Goal: Navigation & Orientation: Find specific page/section

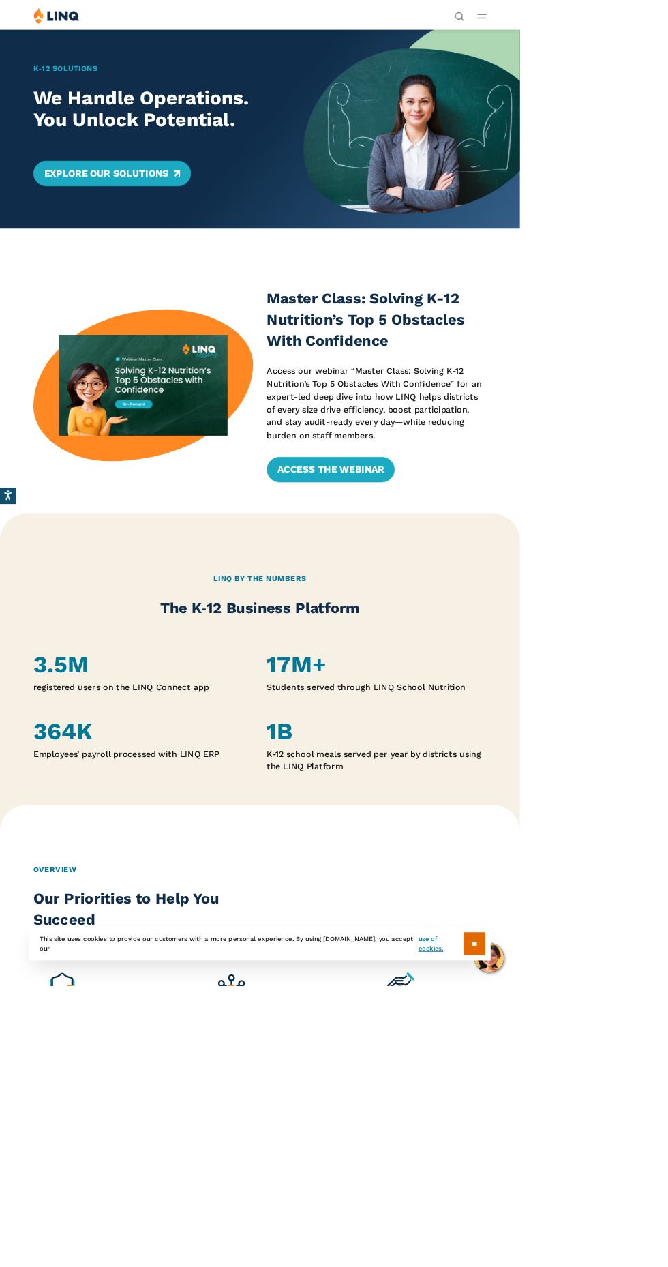
click at [625, 21] on icon "Open Main Menu" at bounding box center [620, 21] width 12 height 6
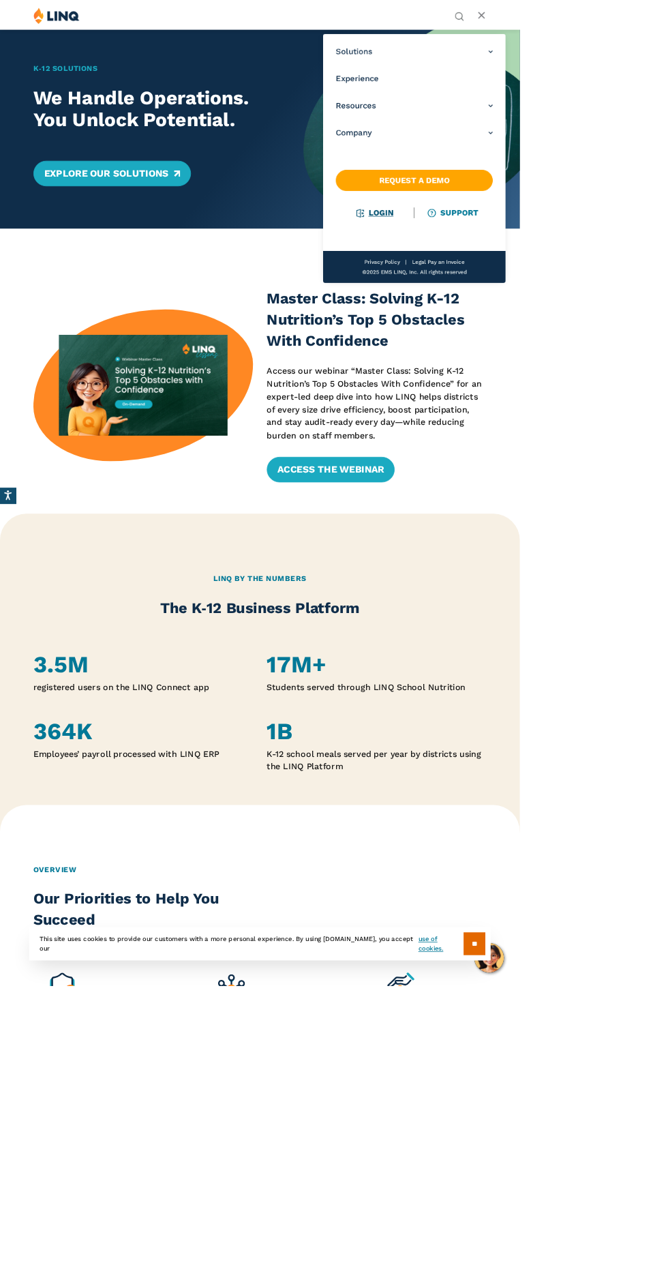
click at [505, 276] on link "Login" at bounding box center [481, 273] width 47 height 12
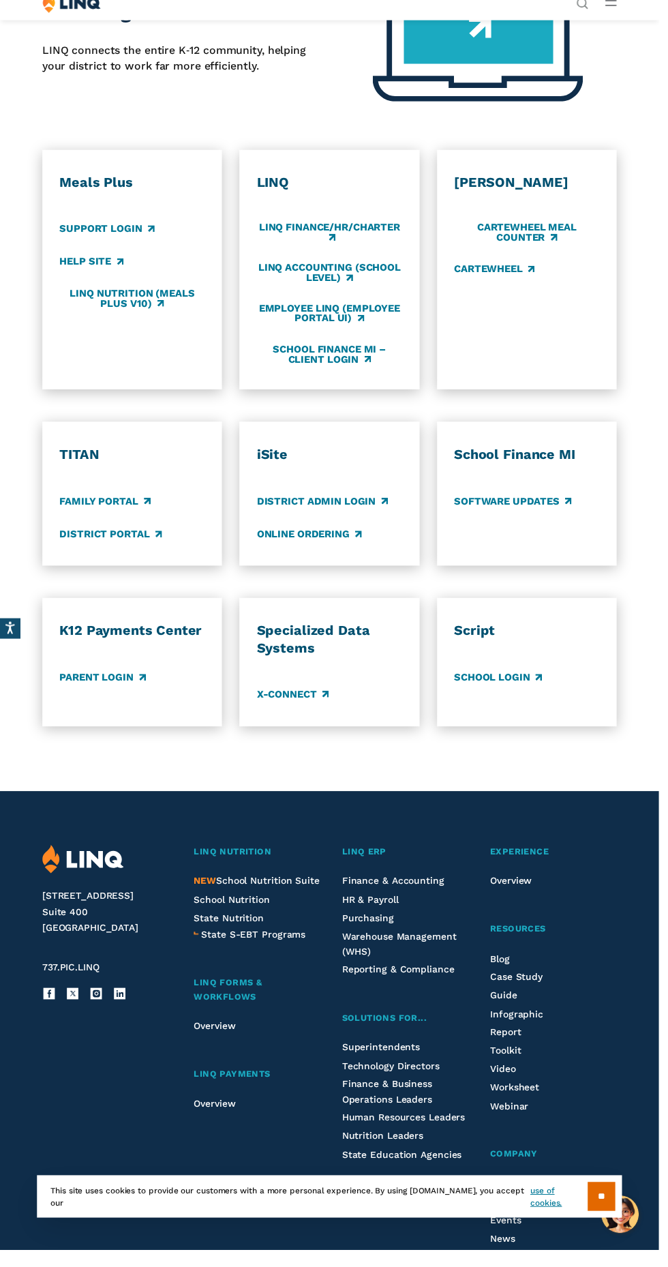
scroll to position [463, 0]
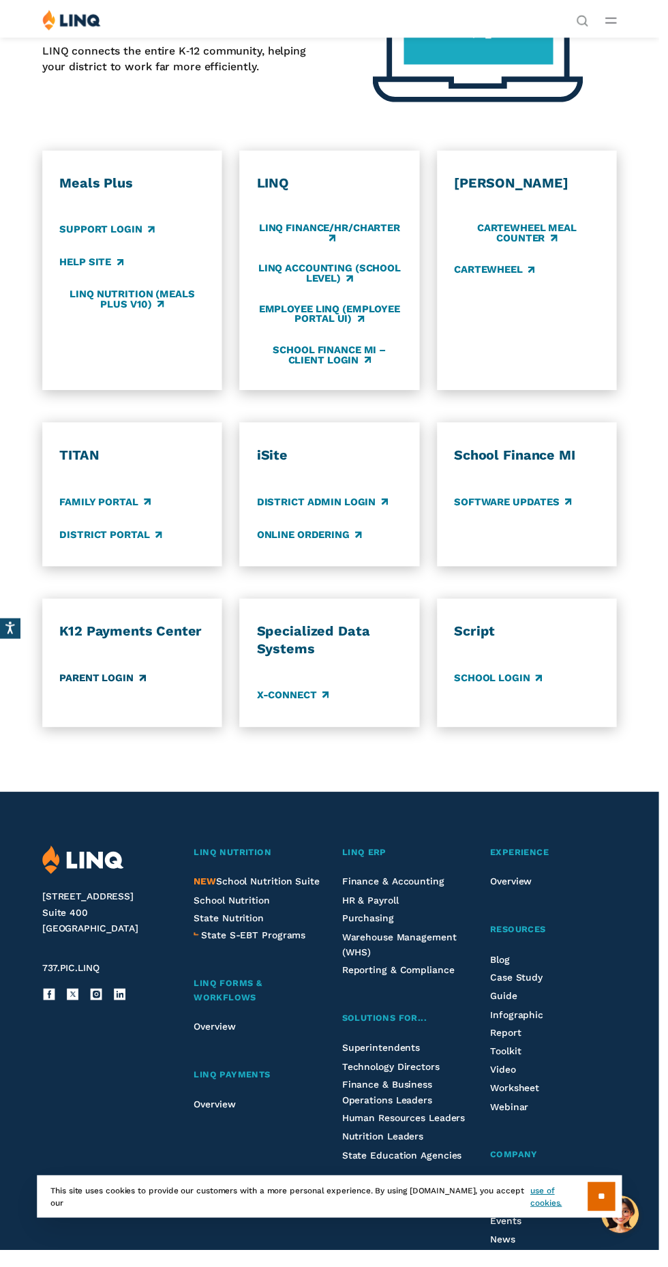
click at [96, 695] on link "Parent Login" at bounding box center [103, 687] width 87 height 15
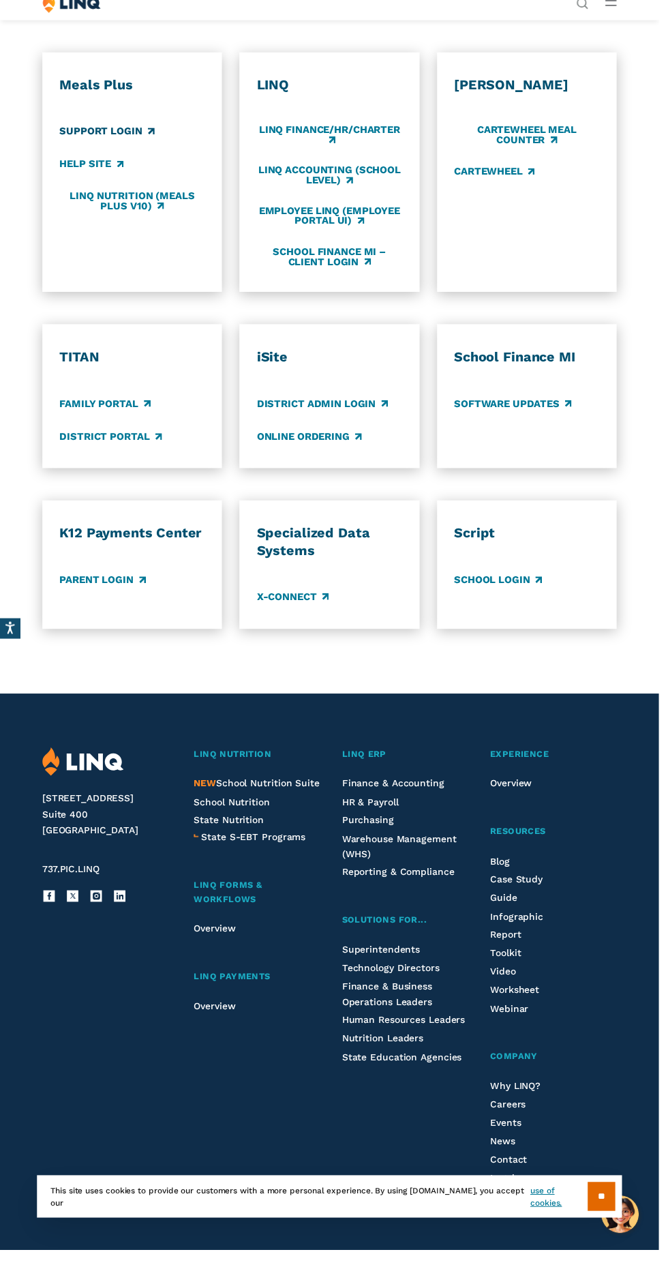
click at [87, 141] on link "Support Login" at bounding box center [108, 133] width 96 height 15
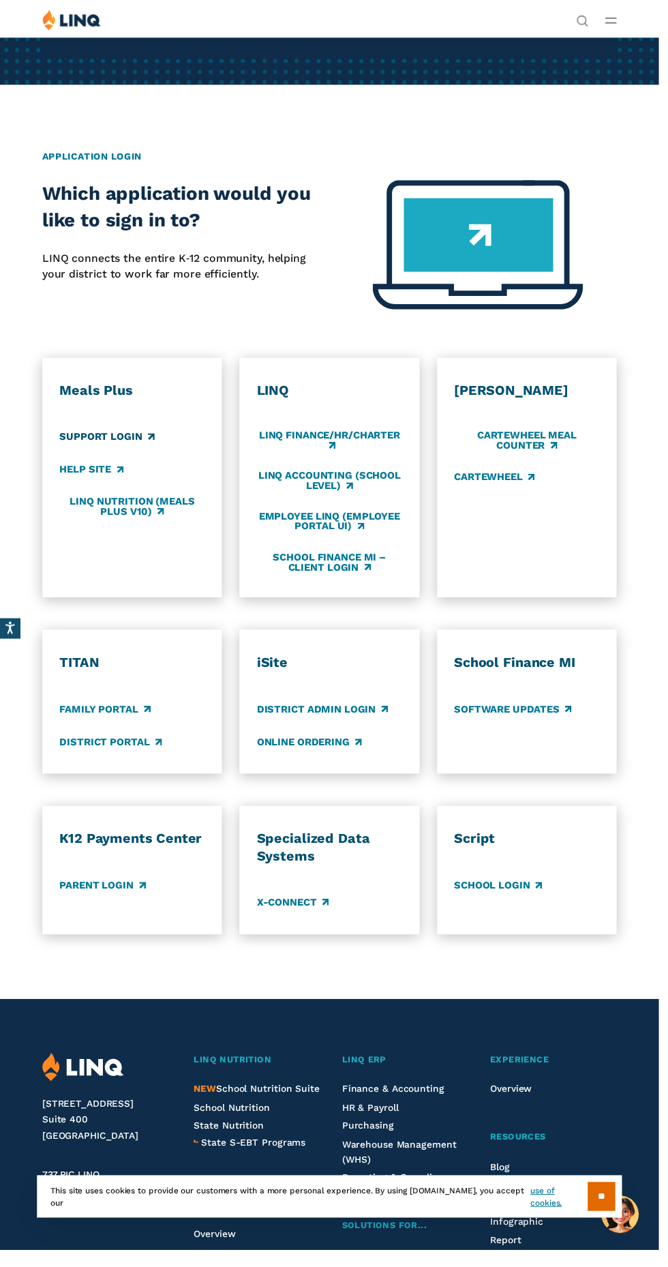
scroll to position [0, 0]
